Goal: Information Seeking & Learning: Learn about a topic

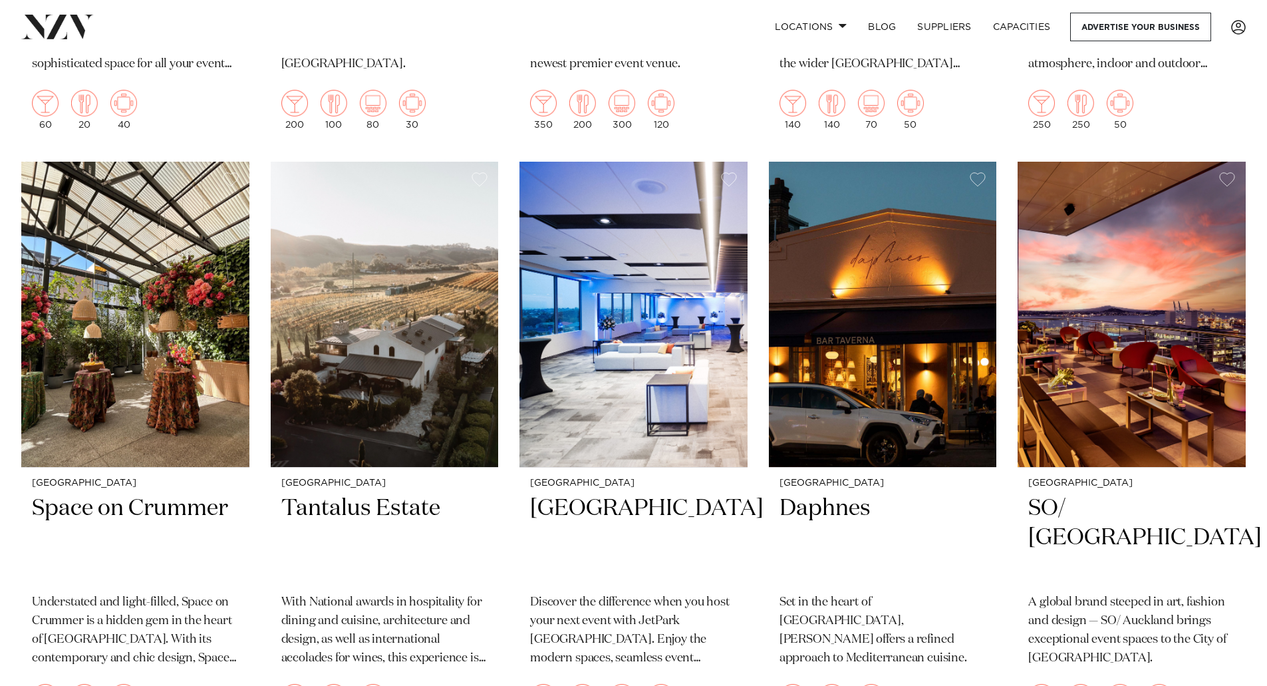
scroll to position [4974, 0]
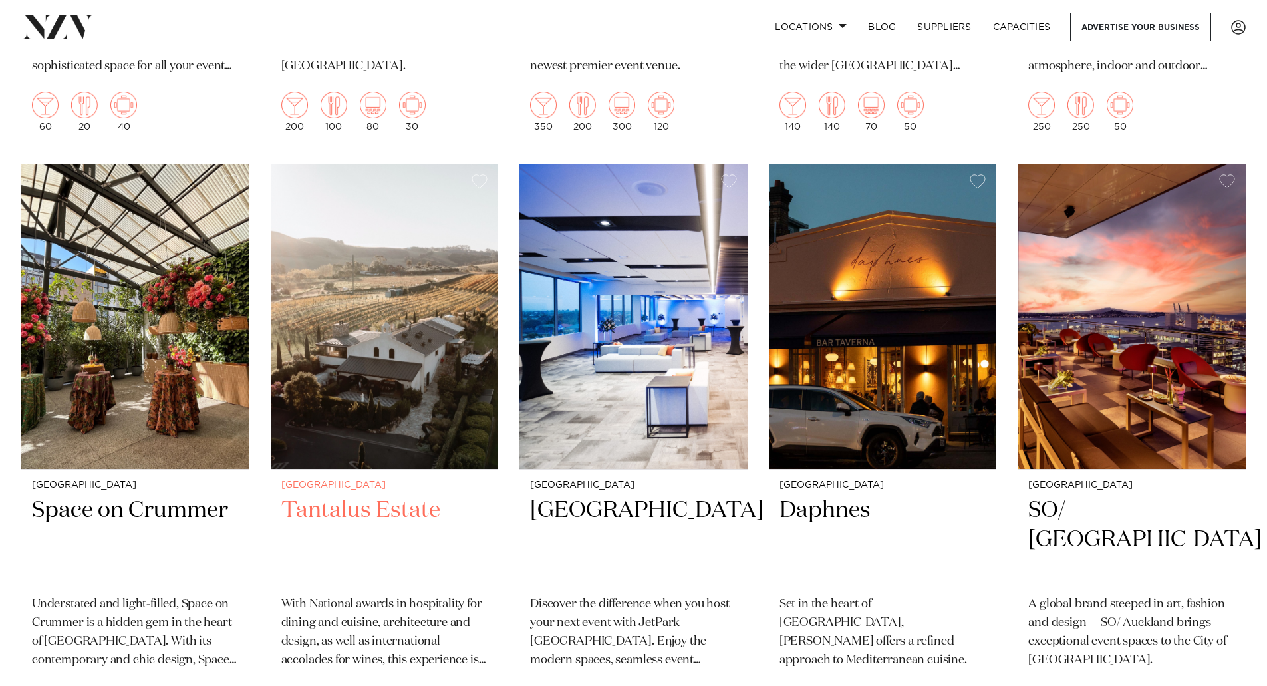
drag, startPoint x: 364, startPoint y: 309, endPoint x: 374, endPoint y: 309, distance: 10.6
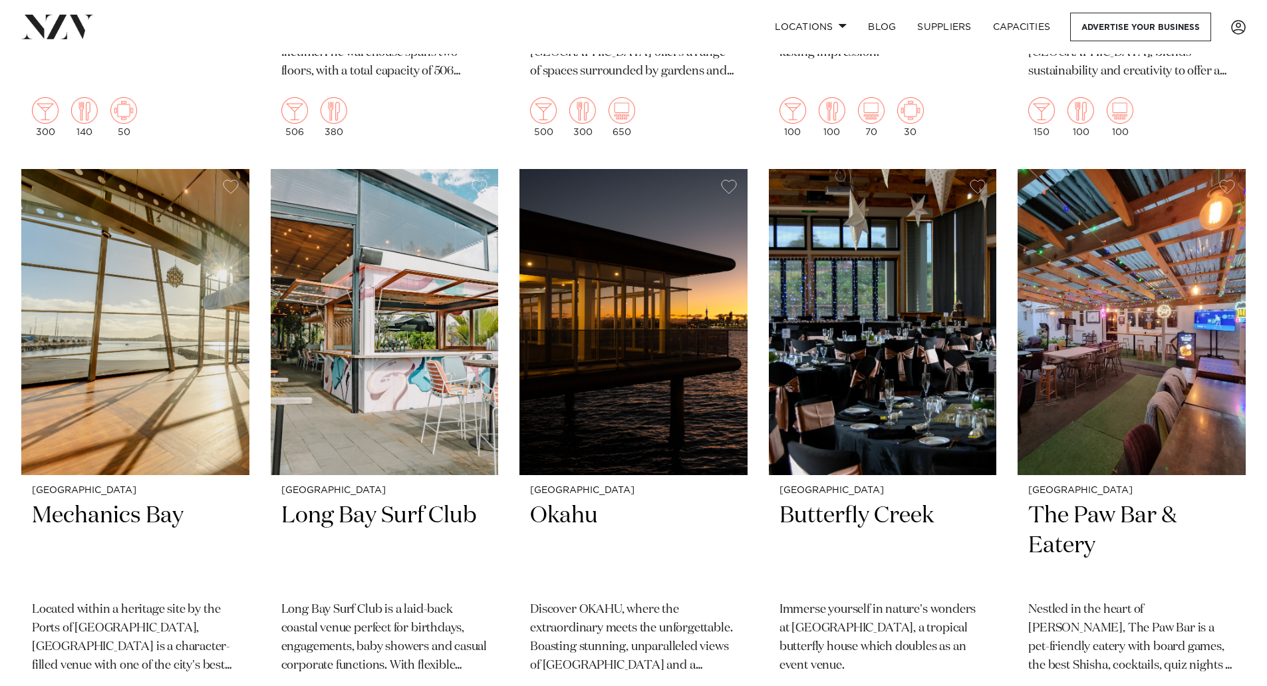
scroll to position [9124, 0]
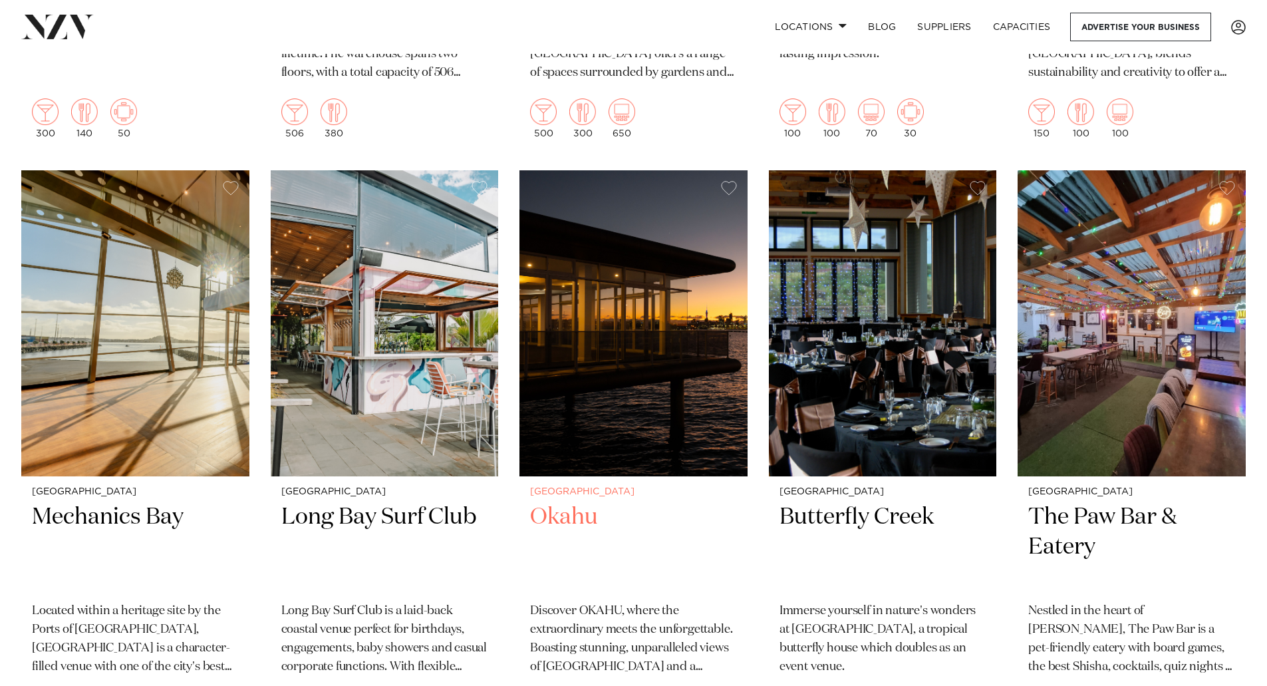
click at [573, 502] on h2 "Okahu" at bounding box center [633, 547] width 207 height 90
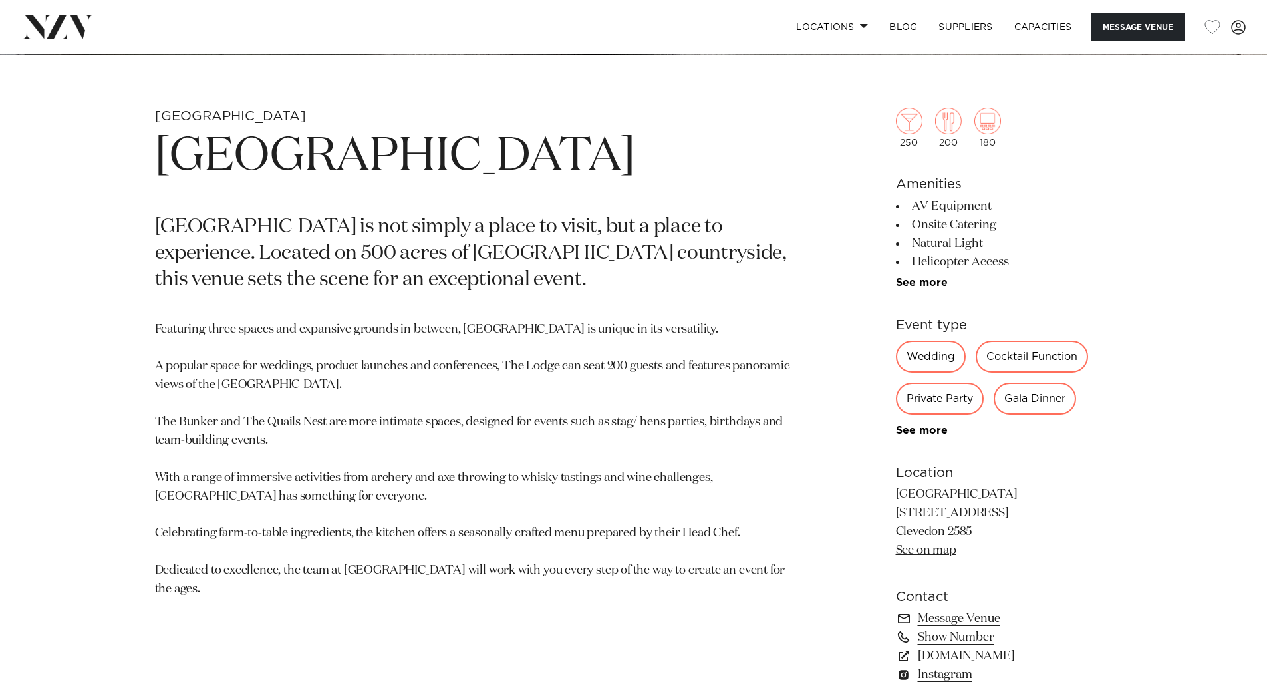
scroll to position [593, 0]
click at [917, 525] on p "Kauri Bay 777 Clevedon-Kawakawa Road Clevedon 2585 See on map" at bounding box center [1004, 523] width 217 height 74
copy p "Clevedon"
click at [482, 312] on section "Auckland Kauri Bay Kauri Bay is not simply a place to visit, but a place to exp…" at bounding box center [478, 464] width 647 height 712
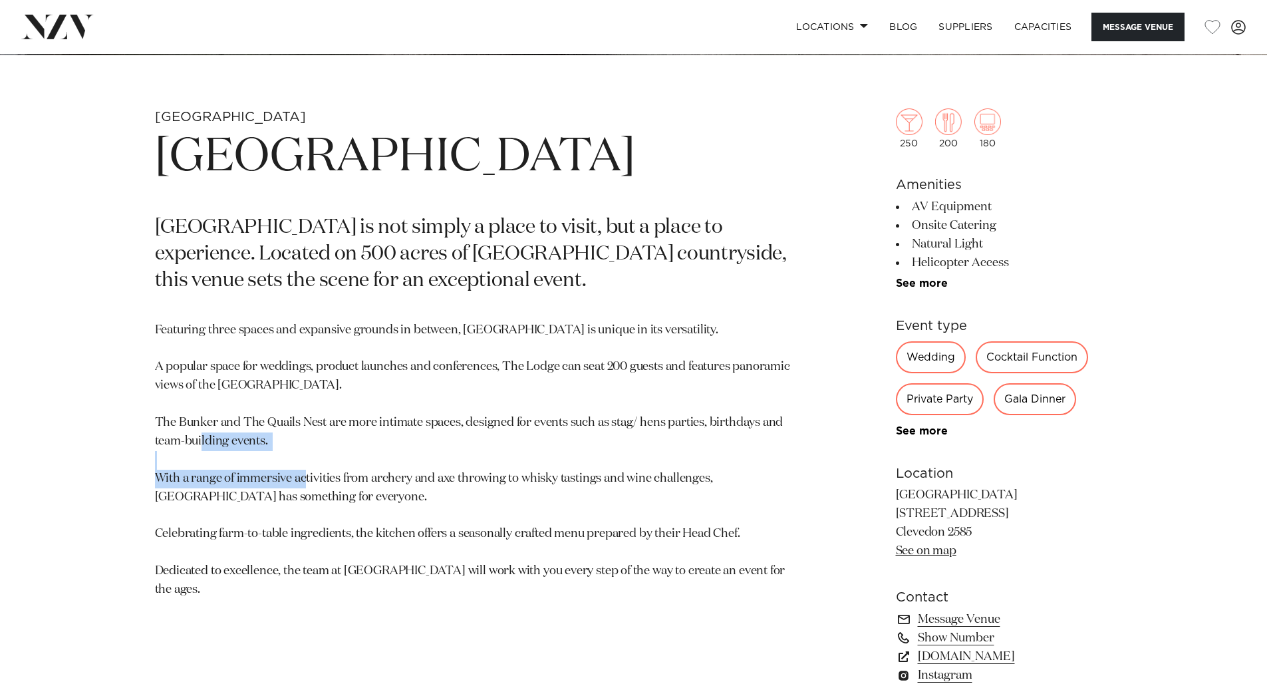
drag, startPoint x: 367, startPoint y: 470, endPoint x: 267, endPoint y: 450, distance: 101.7
click at [267, 450] on p "Featuring three spaces and expansive grounds in between, Kauri Bay is unique in…" at bounding box center [478, 460] width 647 height 278
click at [267, 447] on p "Featuring three spaces and expansive grounds in between, Kauri Bay is unique in…" at bounding box center [478, 460] width 647 height 278
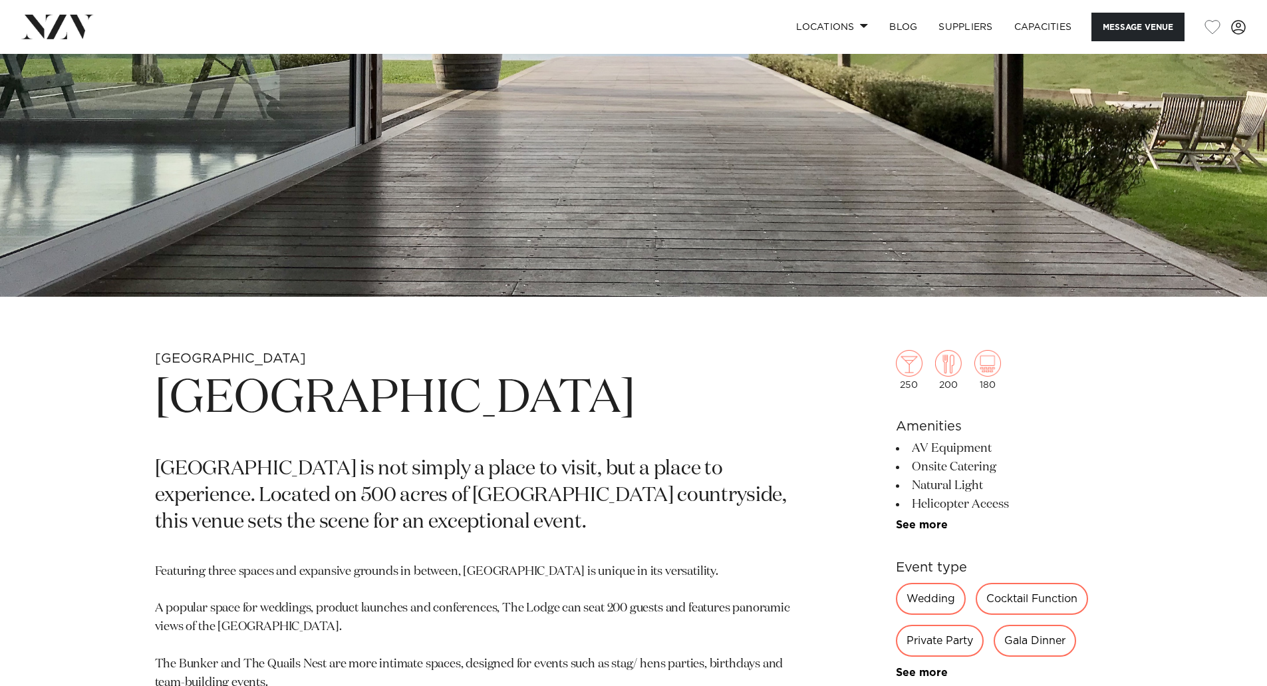
scroll to position [0, 0]
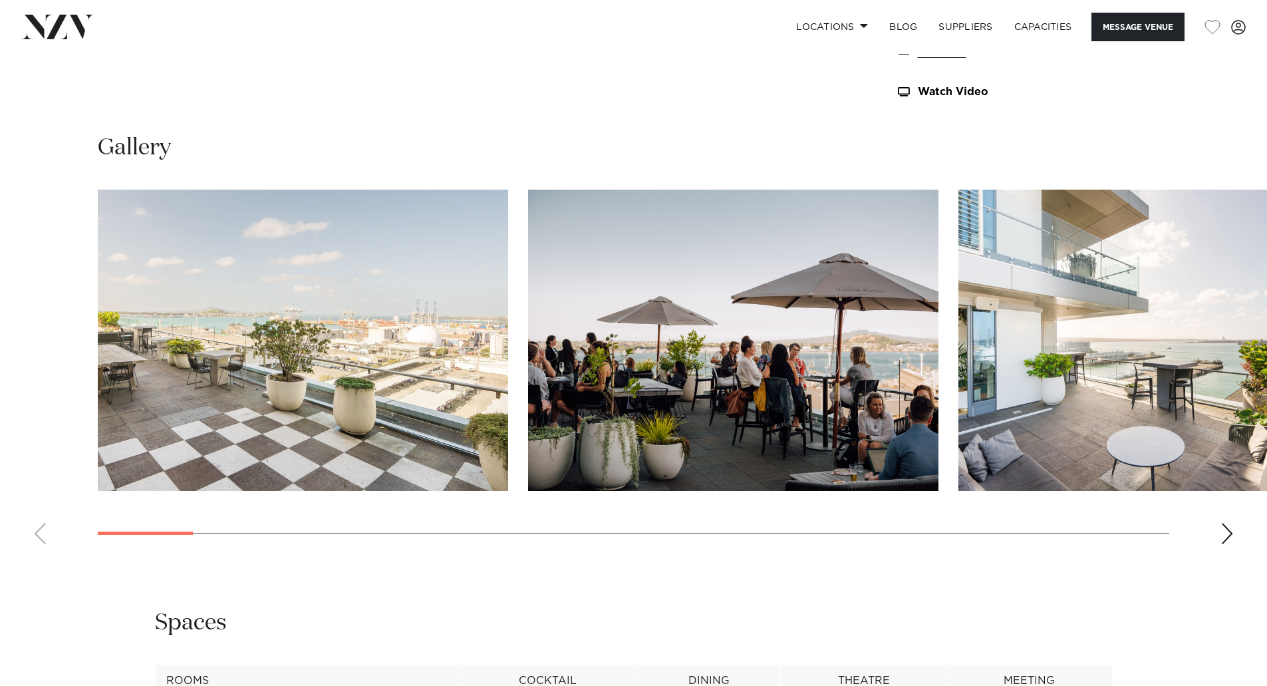
scroll to position [1280, 0]
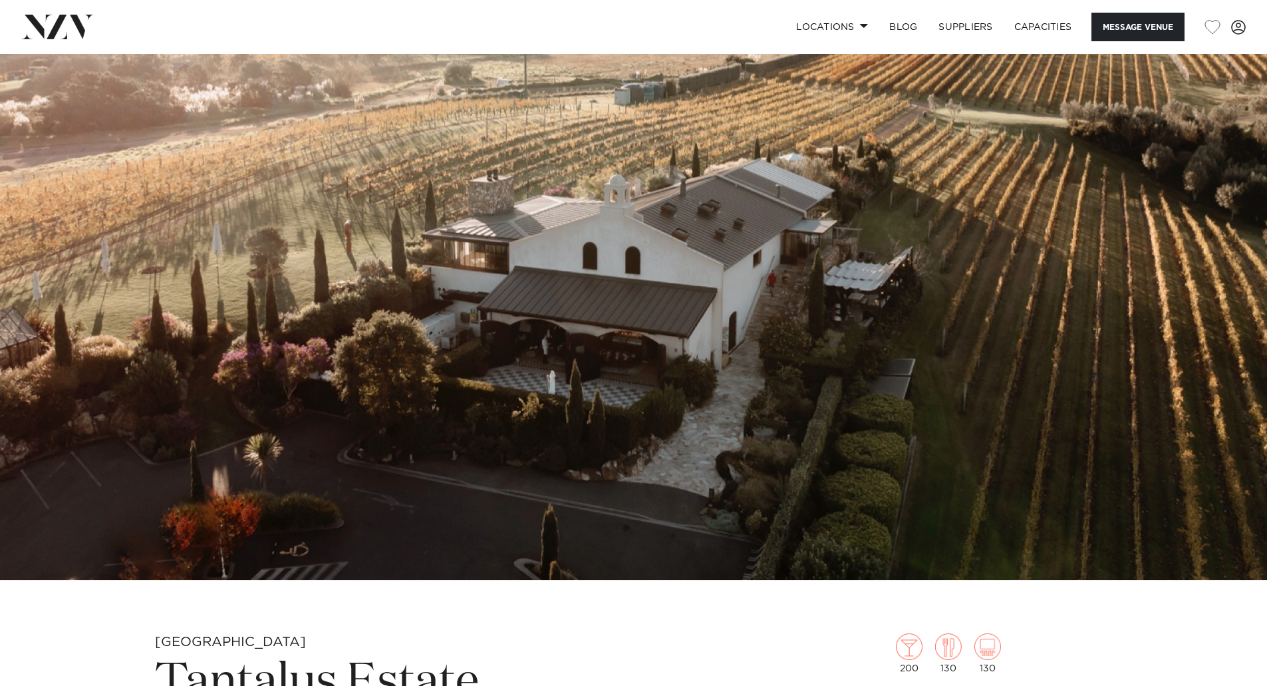
scroll to position [67, 0]
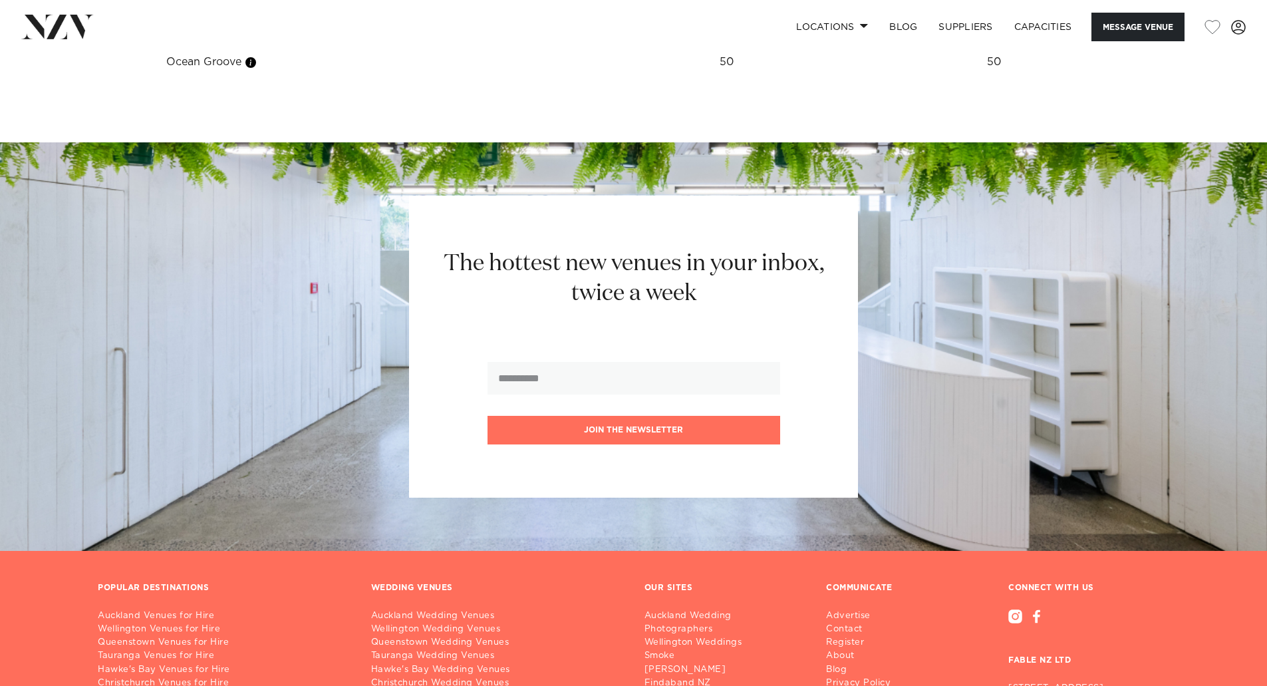
scroll to position [1905, 0]
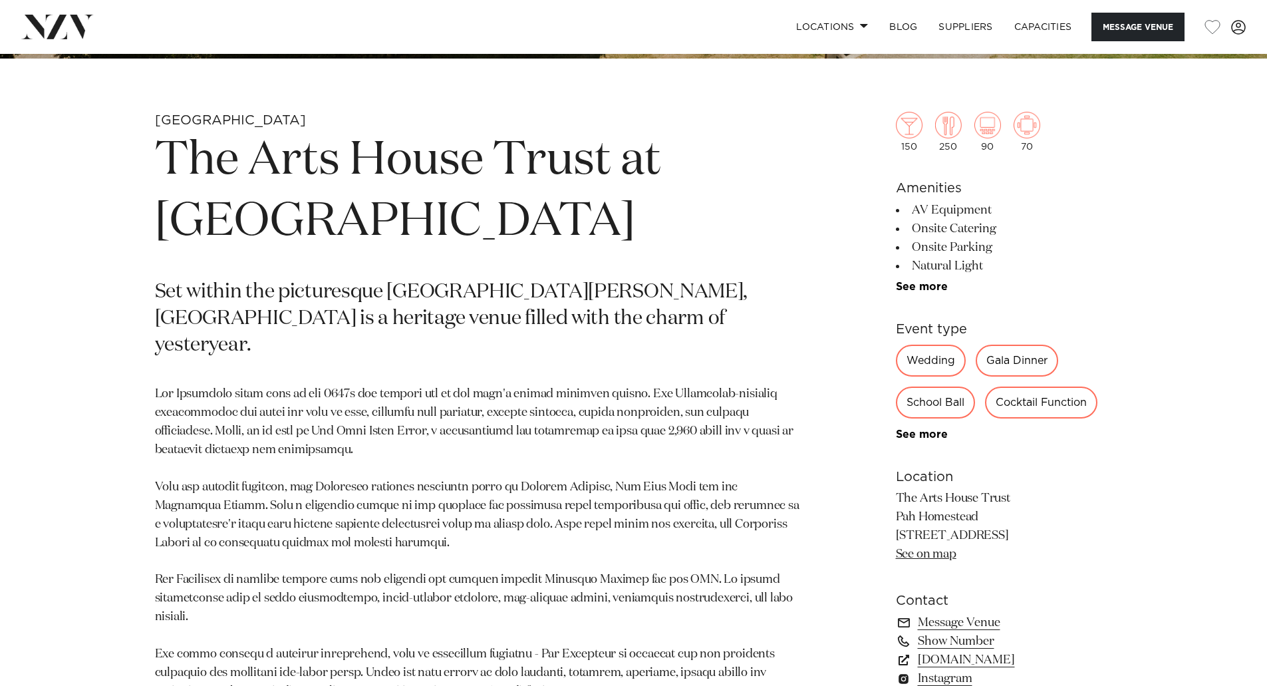
scroll to position [593, 0]
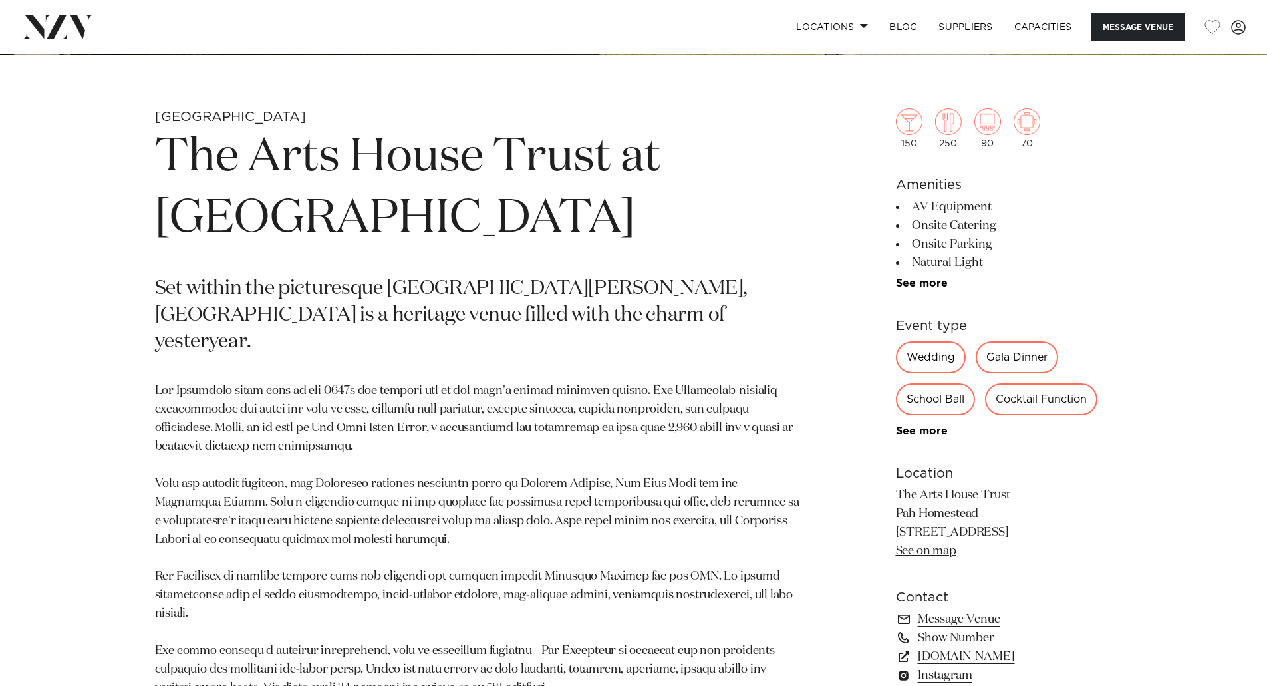
click at [935, 549] on link "See on map" at bounding box center [926, 551] width 61 height 12
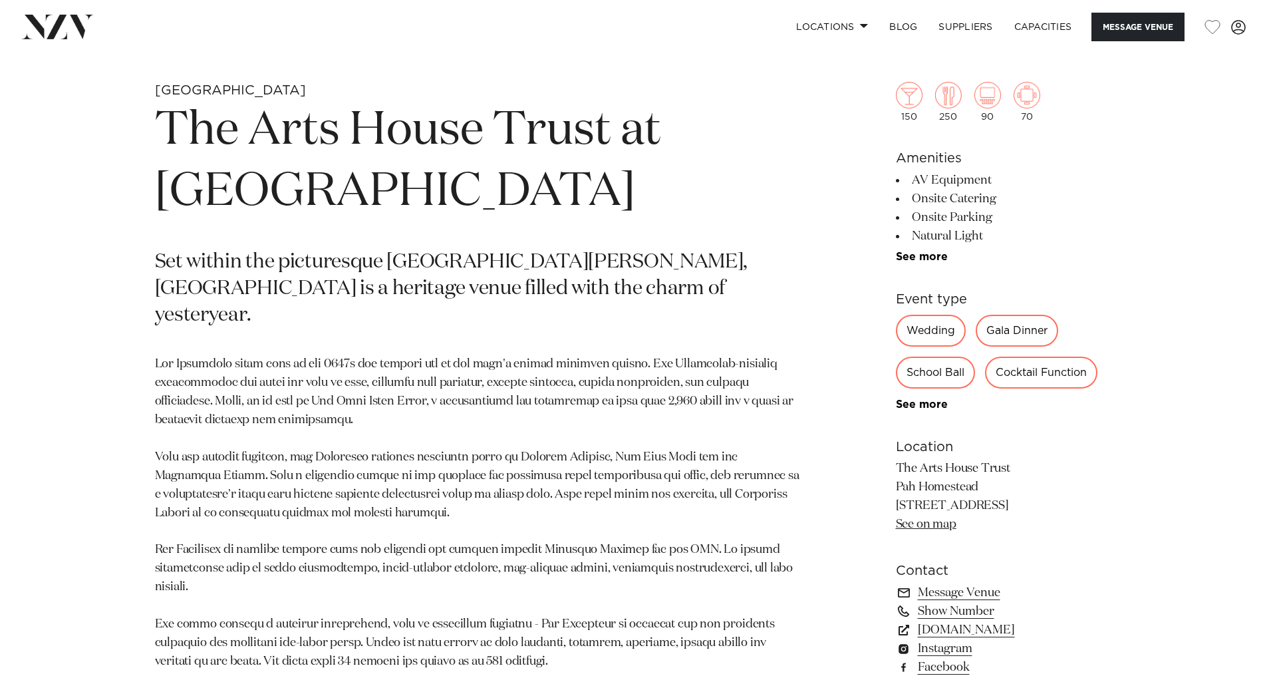
scroll to position [618, 0]
drag, startPoint x: 477, startPoint y: 373, endPoint x: 575, endPoint y: 376, distance: 98.5
click at [575, 376] on p at bounding box center [478, 514] width 647 height 315
drag, startPoint x: 219, startPoint y: 436, endPoint x: 410, endPoint y: 440, distance: 190.3
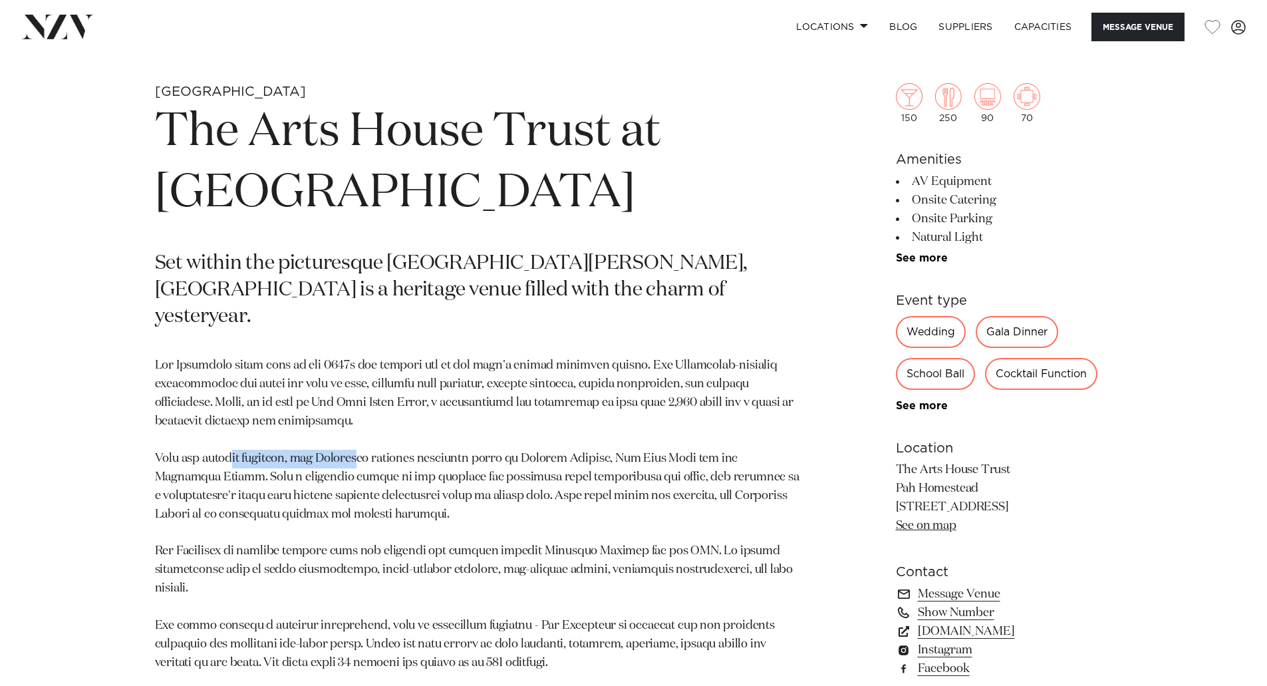
click at [410, 440] on p at bounding box center [478, 514] width 647 height 315
drag, startPoint x: 410, startPoint y: 440, endPoint x: 494, endPoint y: 447, distance: 84.1
click at [494, 447] on p at bounding box center [478, 514] width 647 height 315
click at [359, 465] on p at bounding box center [478, 514] width 647 height 315
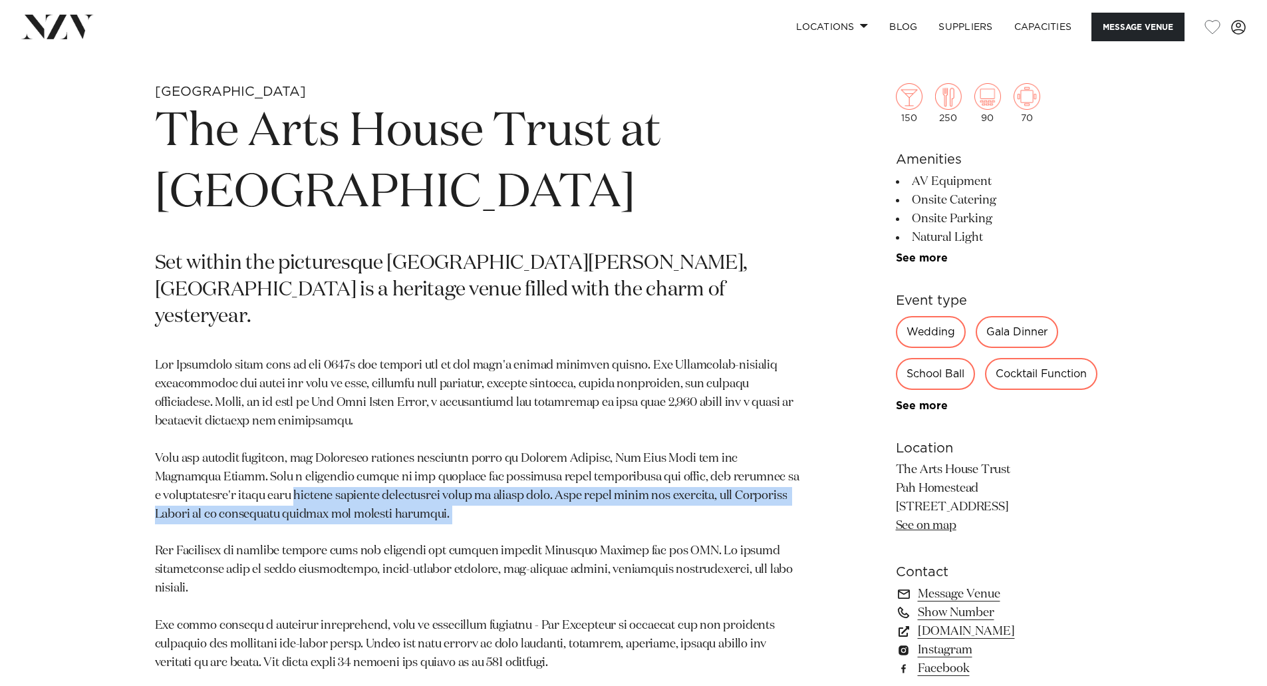
drag, startPoint x: 301, startPoint y: 462, endPoint x: 541, endPoint y: 517, distance: 245.9
click at [541, 517] on p at bounding box center [478, 514] width 647 height 315
drag, startPoint x: 541, startPoint y: 517, endPoint x: 432, endPoint y: 476, distance: 116.9
click at [432, 476] on p at bounding box center [478, 514] width 647 height 315
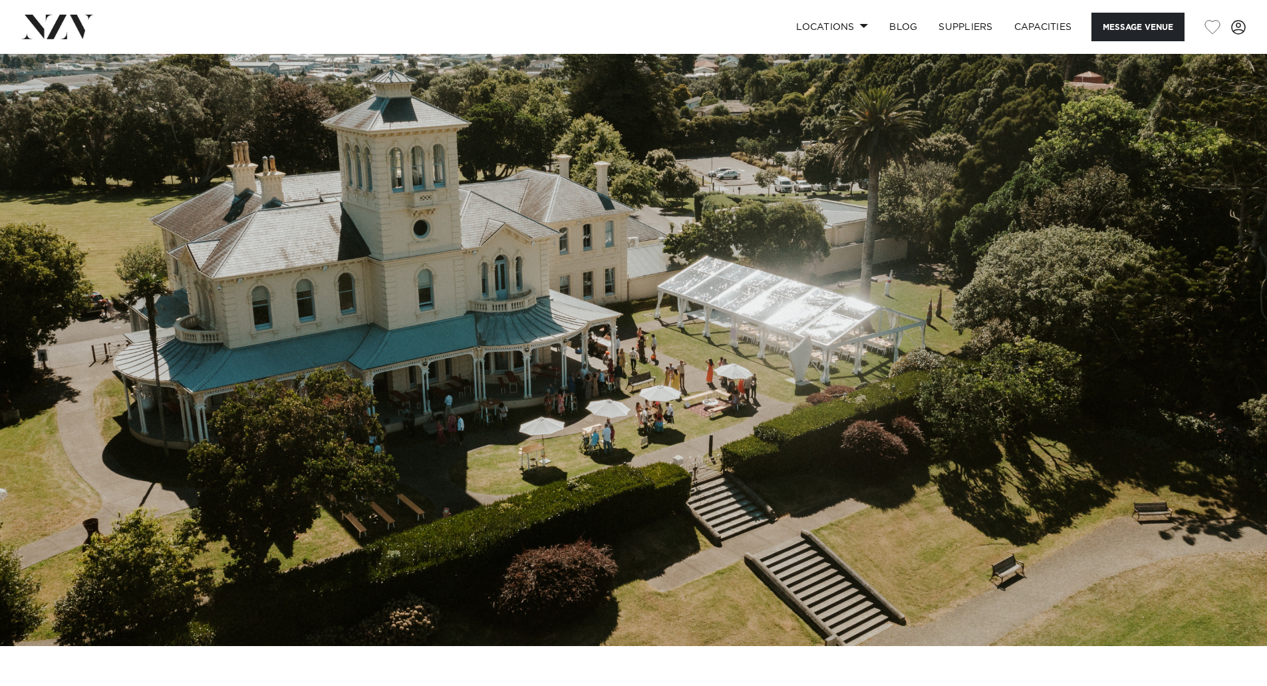
scroll to position [1, 0]
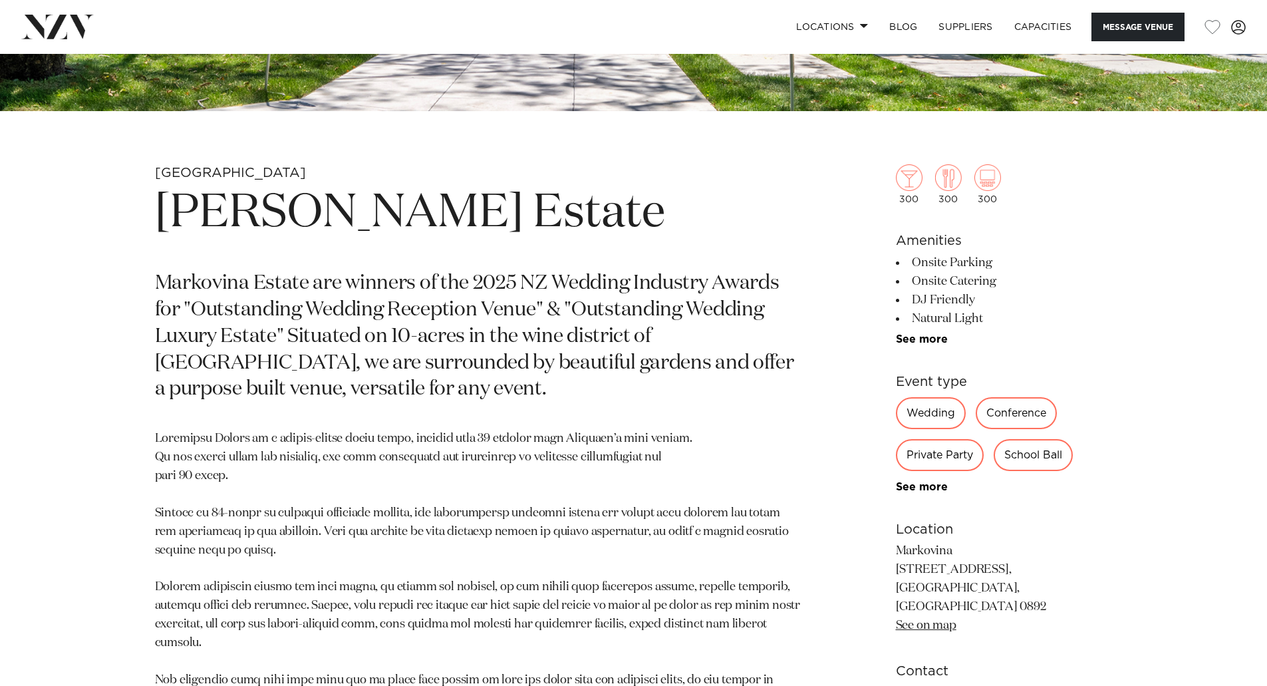
scroll to position [531, 0]
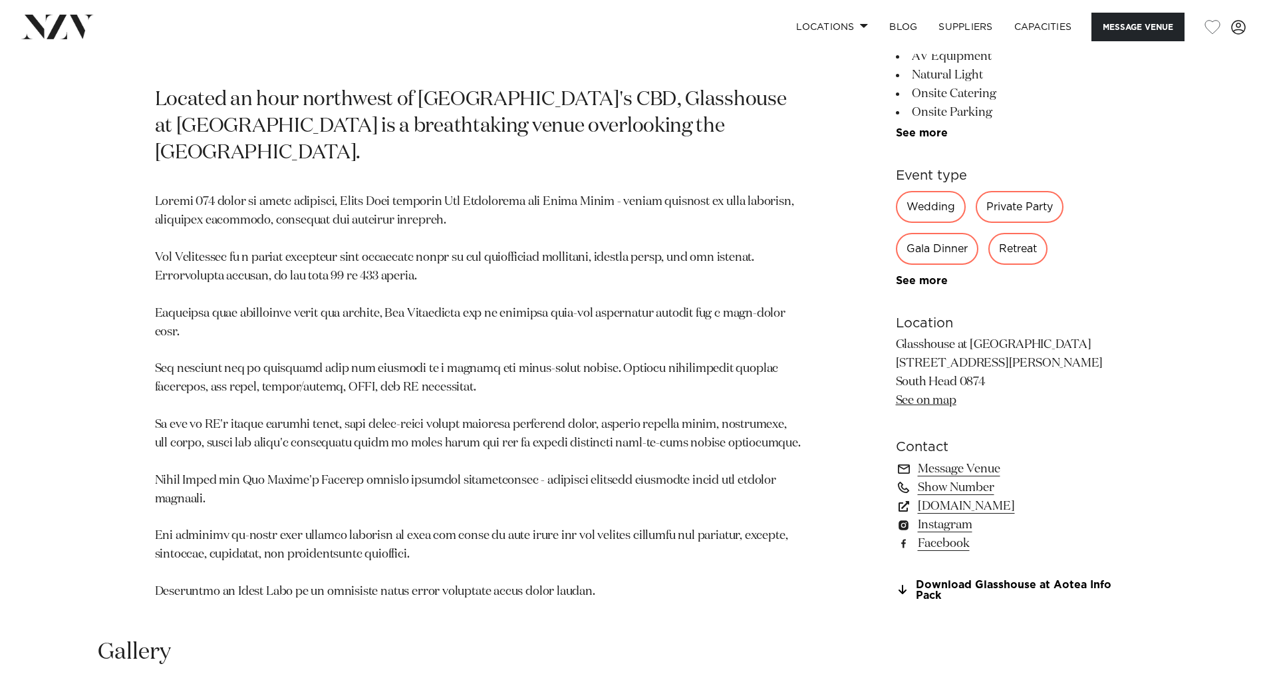
scroll to position [781, 0]
drag, startPoint x: 894, startPoint y: 351, endPoint x: 950, endPoint y: 363, distance: 57.1
click at [950, 363] on div "Auckland Glasshouse at Aotea Farm Located an hour northwest of Auckland's CBD, …" at bounding box center [634, 269] width 1132 height 698
copy p "South Hea"
click at [925, 362] on p "Glasshouse at Aotea Farm 149 Shelly Beach Rd South Head 0874 See on map" at bounding box center [1004, 374] width 217 height 74
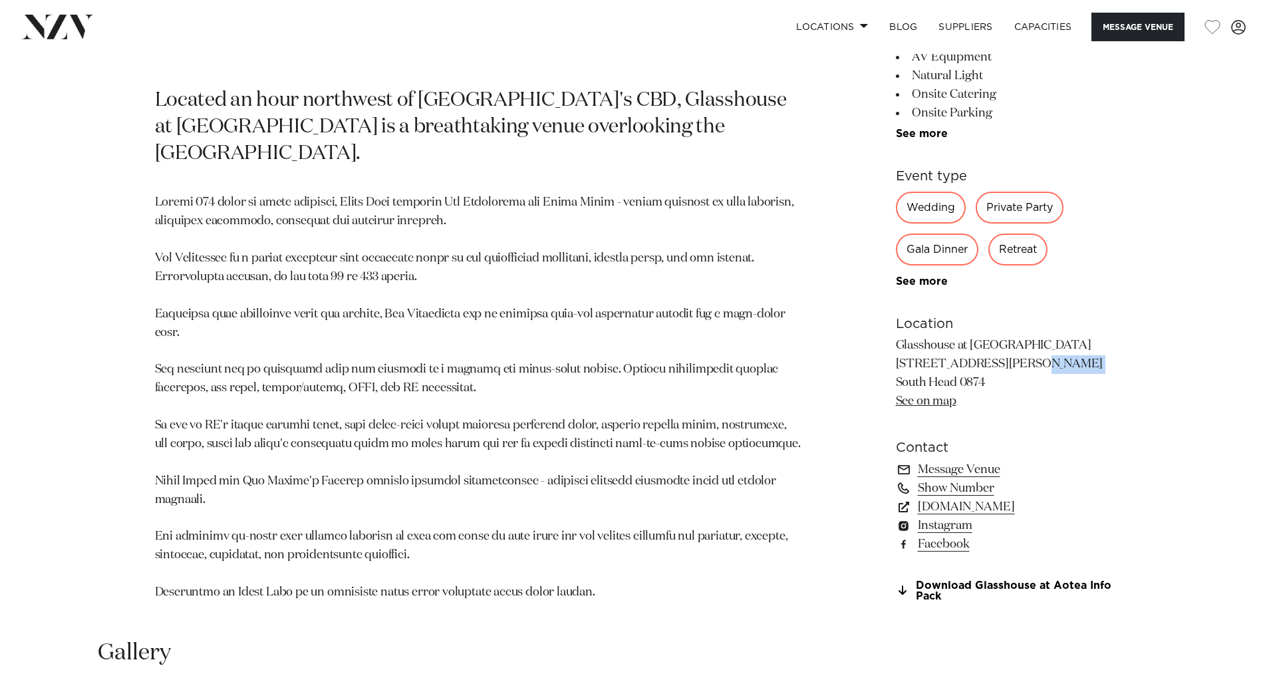
drag, startPoint x: 882, startPoint y: 350, endPoint x: 963, endPoint y: 361, distance: 81.9
click at [963, 361] on div "Auckland Glasshouse at Aotea Farm Located an hour northwest of Auckland's CBD, …" at bounding box center [634, 269] width 1132 height 698
drag, startPoint x: 1009, startPoint y: 369, endPoint x: 896, endPoint y: 352, distance: 114.4
click at [896, 352] on p "Glasshouse at Aotea Farm 149 Shelly Beach Rd South Head 0874 See on map" at bounding box center [1004, 374] width 217 height 74
copy p "149 Shelly Beach Rd South Head 0874"
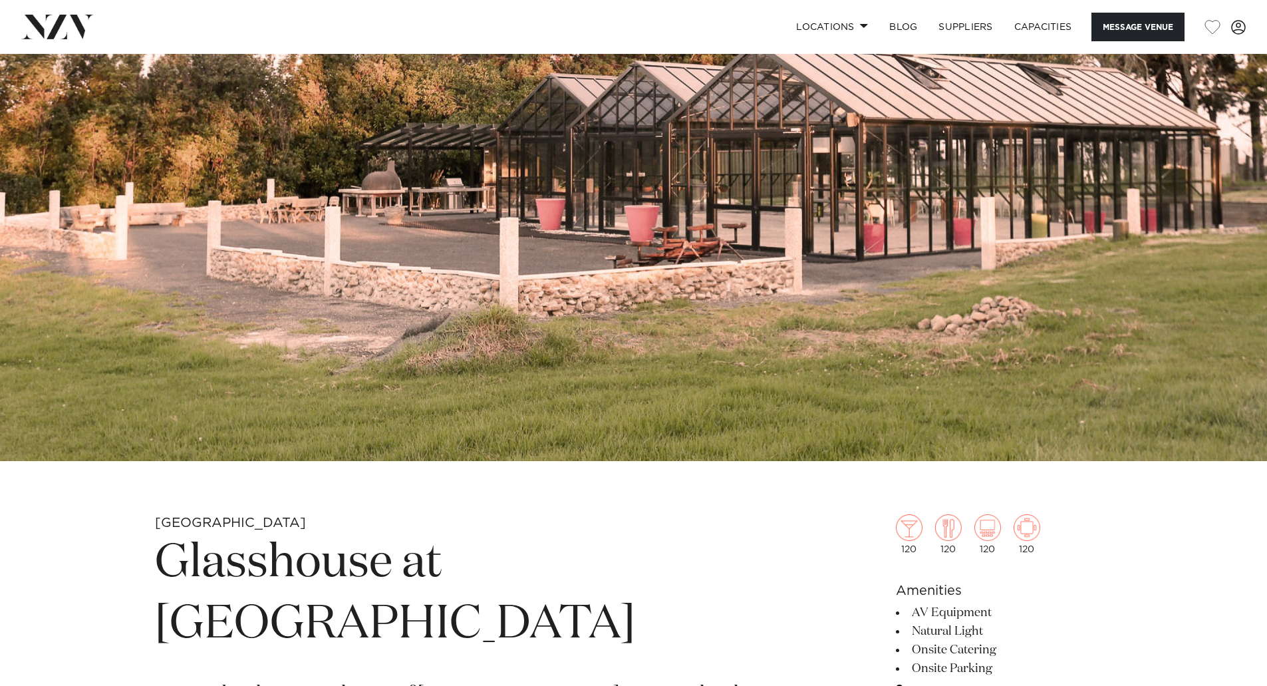
scroll to position [186, 0]
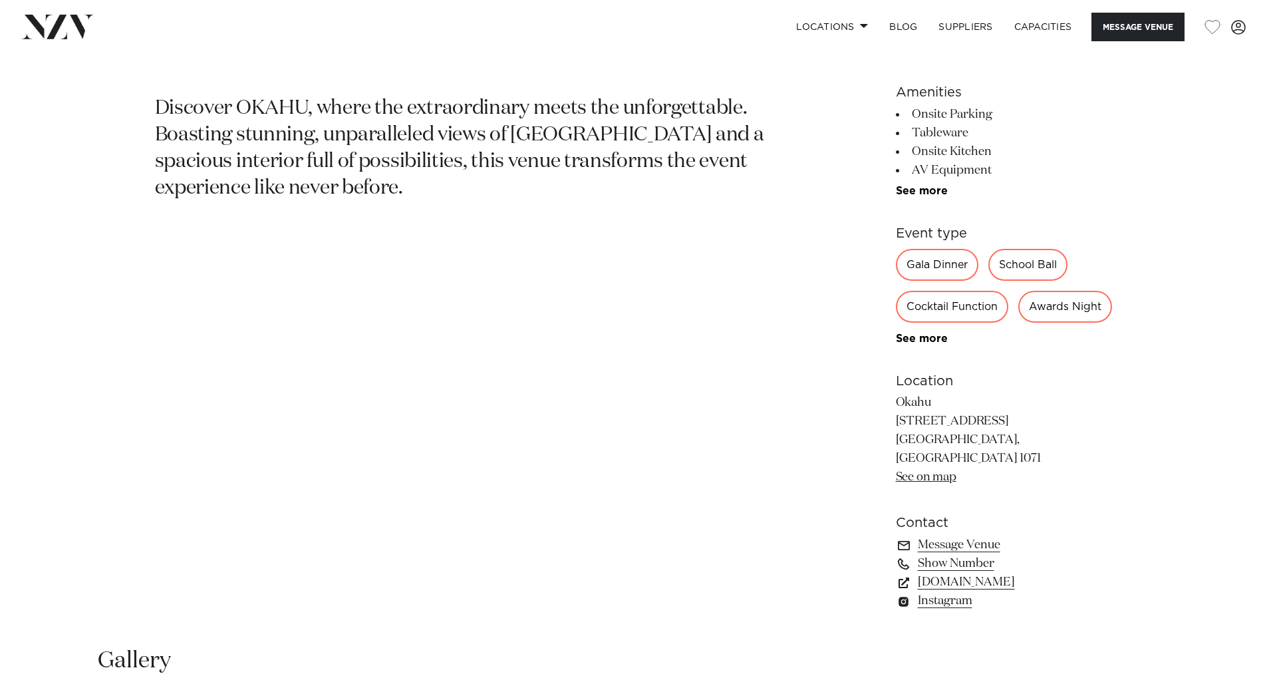
scroll to position [714, 0]
click at [999, 589] on link "[DOMAIN_NAME]" at bounding box center [1004, 580] width 217 height 19
